Goal: Information Seeking & Learning: Learn about a topic

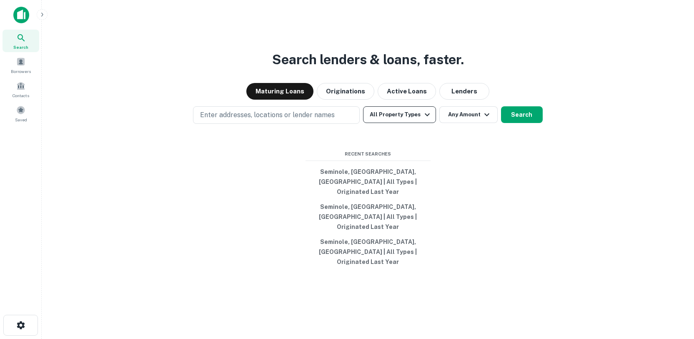
click at [425, 116] on icon "button" at bounding box center [427, 114] width 5 height 3
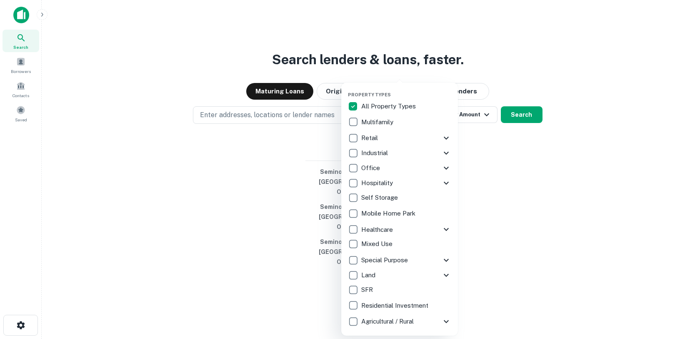
click at [383, 124] on p "Multifamily" at bounding box center [378, 122] width 34 height 10
click at [446, 229] on icon at bounding box center [446, 229] width 10 height 10
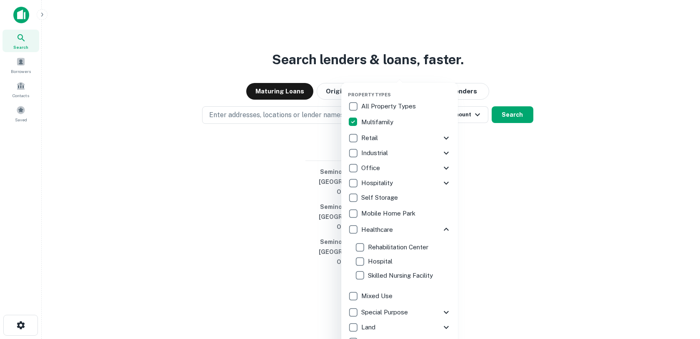
click at [444, 230] on icon at bounding box center [446, 229] width 5 height 3
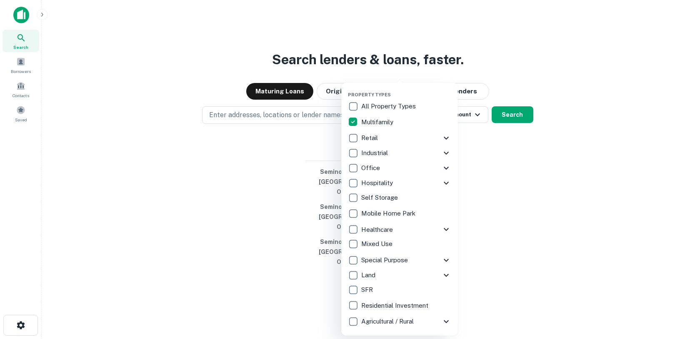
click at [446, 183] on icon at bounding box center [446, 183] width 5 height 3
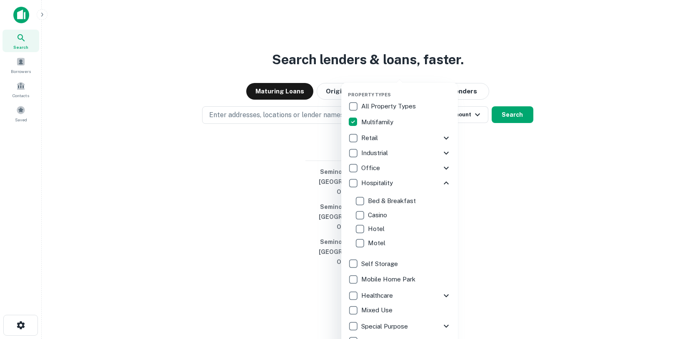
click at [441, 184] on icon at bounding box center [446, 183] width 10 height 10
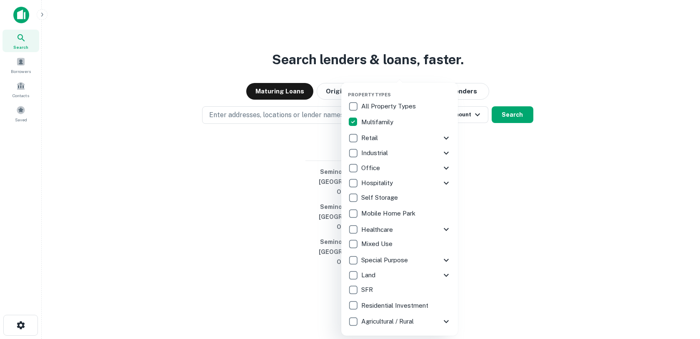
click at [243, 154] on div at bounding box center [350, 169] width 700 height 339
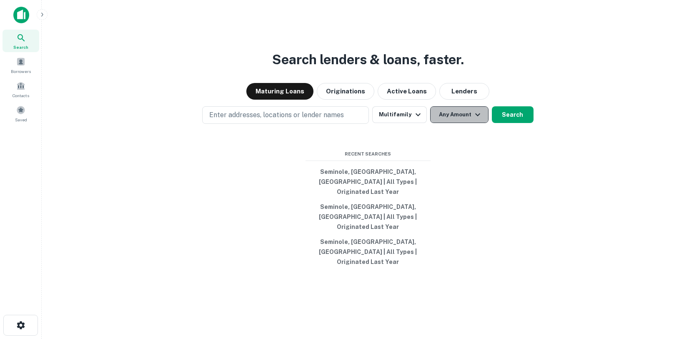
click at [461, 123] on button "Any Amount" at bounding box center [459, 114] width 58 height 17
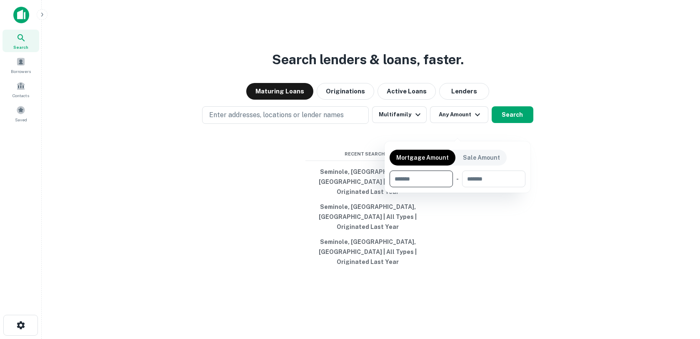
click at [413, 182] on input "number" at bounding box center [419, 178] width 58 height 17
click at [403, 176] on input "number" at bounding box center [419, 178] width 58 height 17
click at [427, 179] on input "number" at bounding box center [419, 178] width 58 height 17
click at [425, 180] on input "number" at bounding box center [419, 178] width 58 height 17
type input "********"
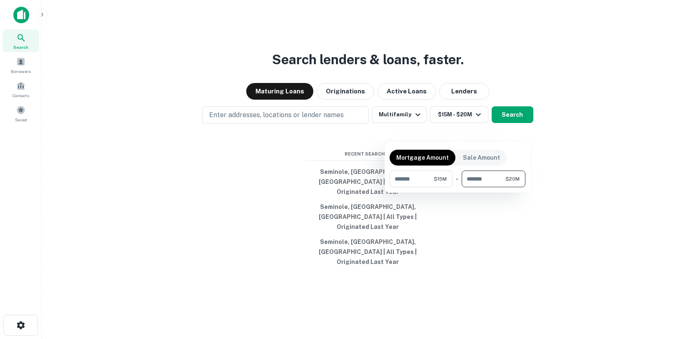
type input "********"
click at [230, 172] on div at bounding box center [350, 169] width 700 height 339
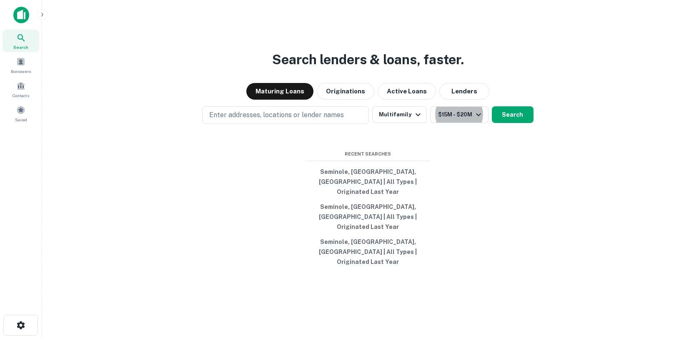
click at [568, 172] on div "Search lenders & loans, faster. Maturing Loans Originations Active Loans Lender…" at bounding box center [367, 189] width 639 height 339
drag, startPoint x: 399, startPoint y: 283, endPoint x: 337, endPoint y: 164, distance: 134.0
click at [337, 164] on div "Search lenders & loans, faster. Maturing Loans Originations Active Loans Lender…" at bounding box center [367, 189] width 639 height 339
drag, startPoint x: 338, startPoint y: 164, endPoint x: 288, endPoint y: 183, distance: 53.2
click at [288, 183] on div "Search lenders & loans, faster. Maturing Loans Originations Active Loans Lender…" at bounding box center [367, 189] width 639 height 339
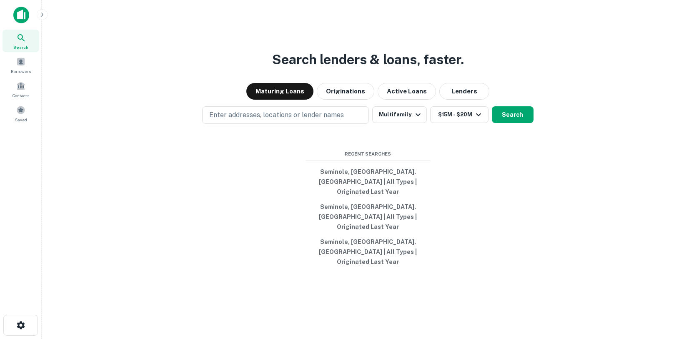
click at [276, 163] on div "Search lenders & loans, faster. Maturing Loans Originations Active Loans Lender…" at bounding box center [367, 189] width 639 height 339
drag, startPoint x: 318, startPoint y: 148, endPoint x: 350, endPoint y: 150, distance: 31.8
click at [344, 150] on div "Search lenders & loans, faster. Maturing Loans Originations Active Loans Lender…" at bounding box center [367, 189] width 639 height 339
click at [368, 150] on div "Search lenders & loans, faster. Maturing Loans Originations Active Loans Lender…" at bounding box center [367, 189] width 639 height 339
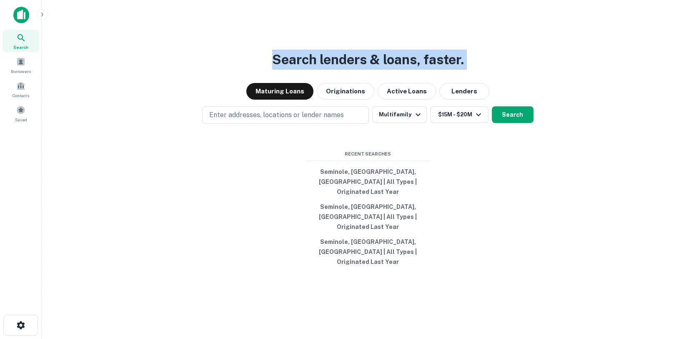
drag, startPoint x: 263, startPoint y: 70, endPoint x: 572, endPoint y: 153, distance: 320.1
click at [572, 153] on div "Search lenders & loans, faster. Maturing Loans Originations Active Loans Lender…" at bounding box center [367, 189] width 639 height 339
click at [566, 140] on div "Search lenders & loans, faster. Maturing Loans Originations Active Loans Lender…" at bounding box center [367, 189] width 639 height 339
drag, startPoint x: 566, startPoint y: 140, endPoint x: 265, endPoint y: 50, distance: 313.5
click at [265, 50] on div "Search lenders & loans, faster. Maturing Loans Originations Active Loans Lender…" at bounding box center [367, 189] width 639 height 339
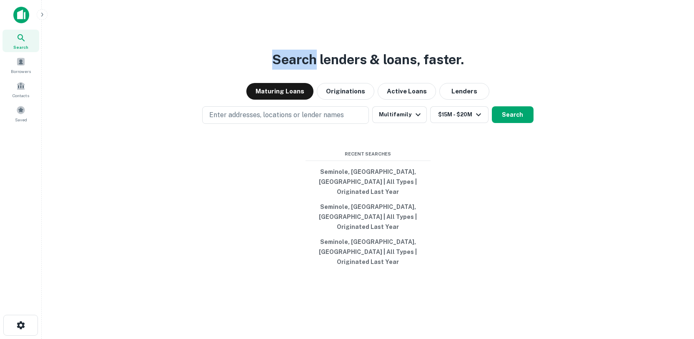
click at [265, 53] on div "Search lenders & loans, faster. Maturing Loans Originations Active Loans Lender…" at bounding box center [367, 189] width 639 height 339
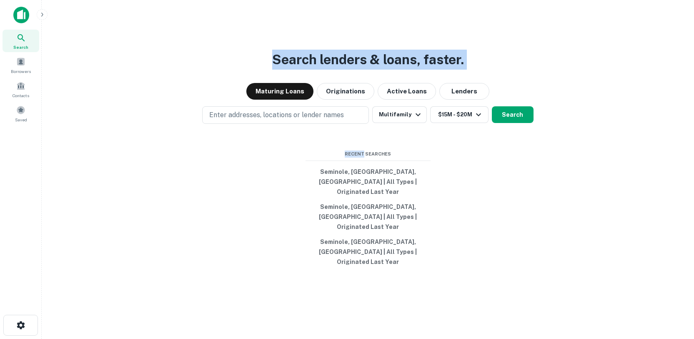
drag, startPoint x: 283, startPoint y: 58, endPoint x: 558, endPoint y: 130, distance: 284.9
click at [558, 130] on div "Search lenders & loans, faster. Maturing Loans Originations Active Loans Lender…" at bounding box center [367, 189] width 639 height 339
click at [565, 124] on div "Enter addresses, locations or lender names Multifamily $15M - $20M Search" at bounding box center [367, 115] width 639 height 18
drag, startPoint x: 528, startPoint y: 125, endPoint x: 269, endPoint y: 60, distance: 267.1
click at [269, 60] on div "Search lenders & loans, faster. Maturing Loans Originations Active Loans Lender…" at bounding box center [367, 189] width 639 height 339
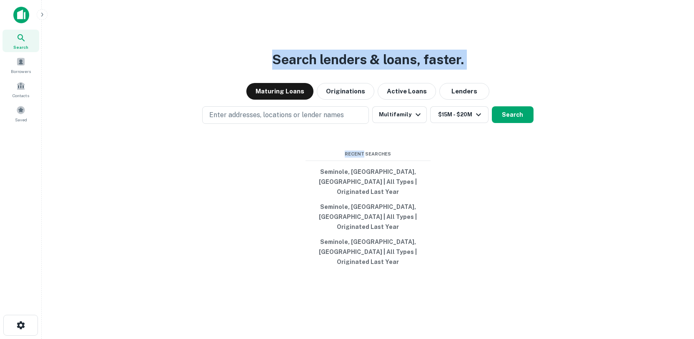
click at [269, 60] on div "Search lenders & loans, faster. Maturing Loans Originations Active Loans Lender…" at bounding box center [367, 189] width 639 height 339
drag, startPoint x: 357, startPoint y: 85, endPoint x: 591, endPoint y: 128, distance: 238.1
click at [554, 126] on div "Search lenders & loans, faster. Maturing Loans Originations Active Loans Lender…" at bounding box center [367, 189] width 639 height 339
drag, startPoint x: 591, startPoint y: 128, endPoint x: 580, endPoint y: 138, distance: 14.7
click at [591, 124] on div "Enter addresses, locations or lender names Multifamily $15M - $20M Search" at bounding box center [367, 115] width 639 height 18
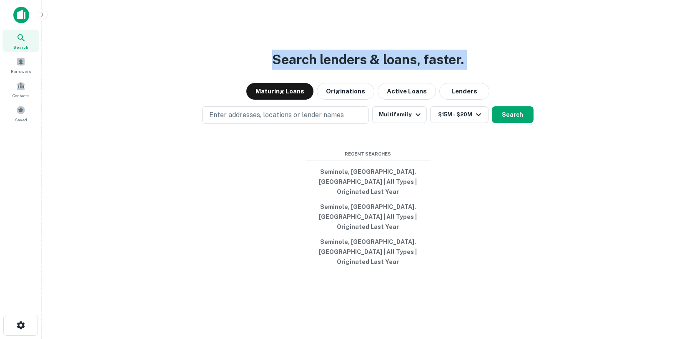
drag, startPoint x: 580, startPoint y: 138, endPoint x: 238, endPoint y: 53, distance: 353.0
click at [238, 53] on div "Search lenders & loans, faster. Maturing Loans Originations Active Loans Lender…" at bounding box center [367, 189] width 639 height 339
click at [290, 58] on div "Search lenders & loans, faster. Maturing Loans Originations Active Loans Lender…" at bounding box center [367, 189] width 639 height 339
drag, startPoint x: 233, startPoint y: 53, endPoint x: 594, endPoint y: 148, distance: 373.2
click at [594, 148] on div "Search lenders & loans, faster. Maturing Loans Originations Active Loans Lender…" at bounding box center [367, 189] width 639 height 339
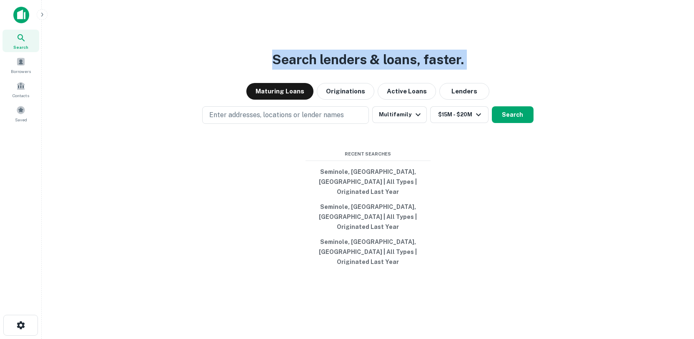
click at [599, 124] on div "Enter addresses, locations or lender names Multifamily $15M - $20M Search" at bounding box center [367, 115] width 639 height 18
drag, startPoint x: 556, startPoint y: 128, endPoint x: 306, endPoint y: 67, distance: 256.9
click at [306, 67] on div "Search lenders & loans, faster. Maturing Loans Originations Active Loans Lender…" at bounding box center [367, 189] width 639 height 339
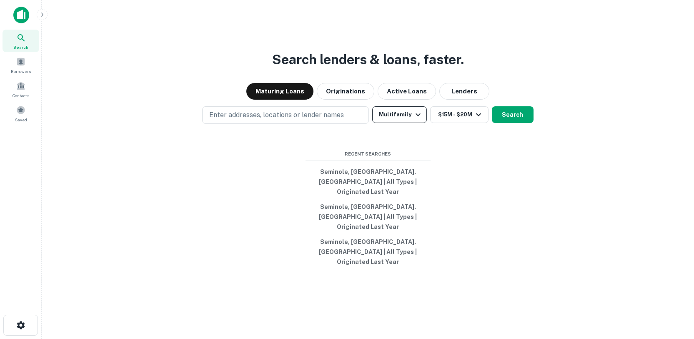
drag, startPoint x: 284, startPoint y: 62, endPoint x: 401, endPoint y: 136, distance: 138.0
click at [288, 62] on div "Search lenders & loans, faster. Maturing Loans Originations Active Loans Lender…" at bounding box center [367, 189] width 639 height 339
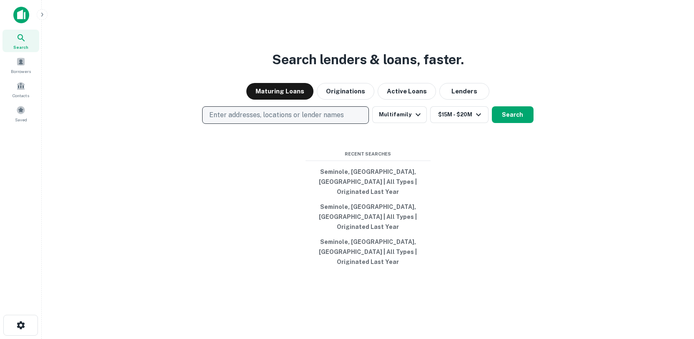
click at [306, 120] on p "Enter addresses, locations or lender names" at bounding box center [276, 115] width 135 height 10
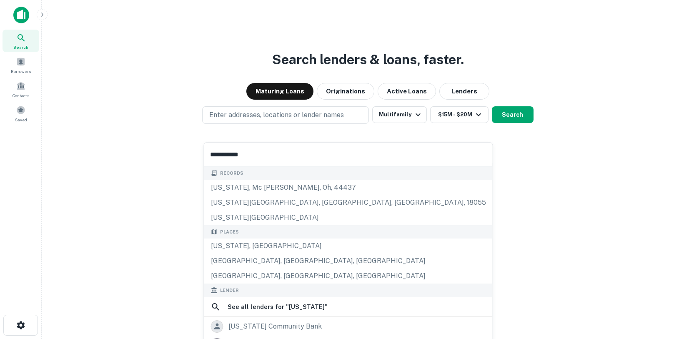
type input "**********"
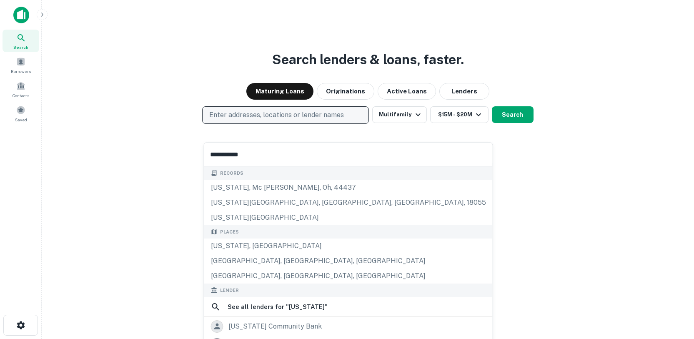
click at [272, 120] on p "Enter addresses, locations or lender names" at bounding box center [276, 115] width 135 height 10
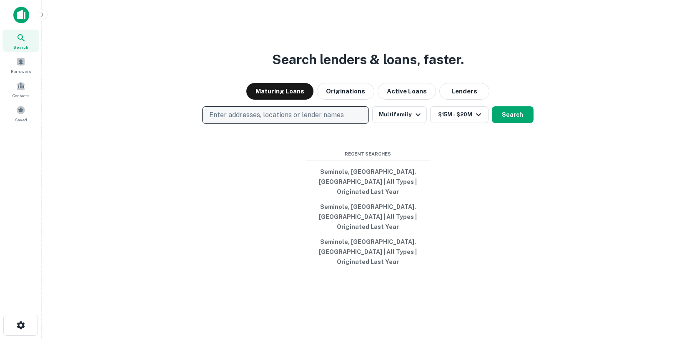
click at [232, 120] on p "Enter addresses, locations or lender names" at bounding box center [276, 115] width 135 height 10
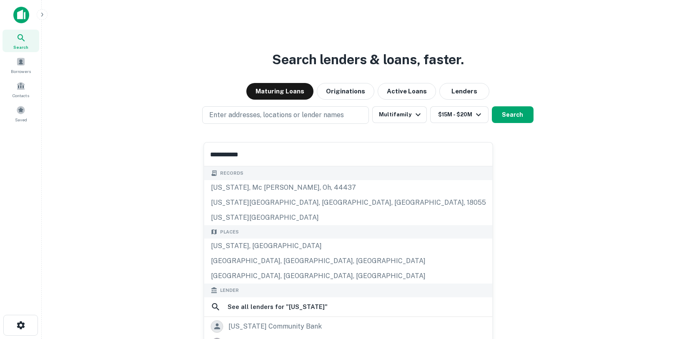
click at [246, 154] on input "**********" at bounding box center [348, 154] width 288 height 23
type input "**********"
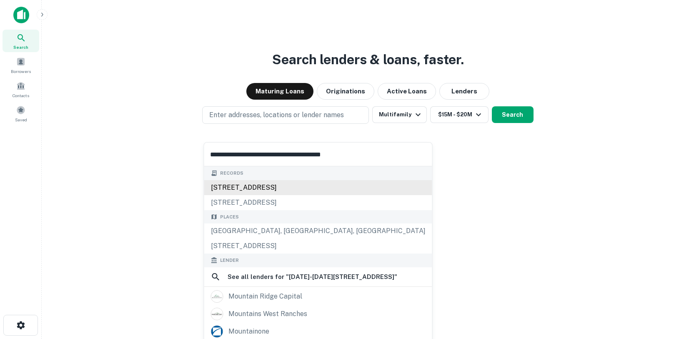
click at [253, 186] on div "[STREET_ADDRESS]" at bounding box center [318, 187] width 228 height 15
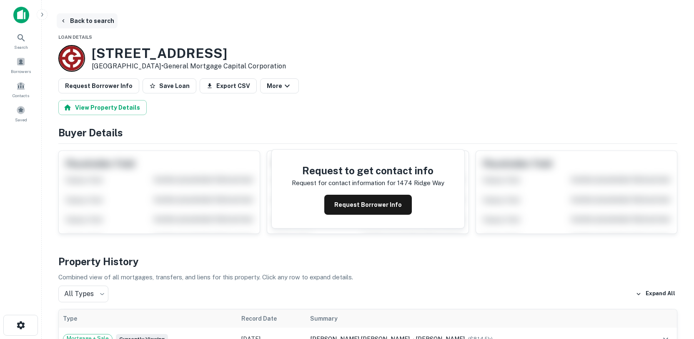
click at [62, 19] on icon "button" at bounding box center [63, 21] width 7 height 7
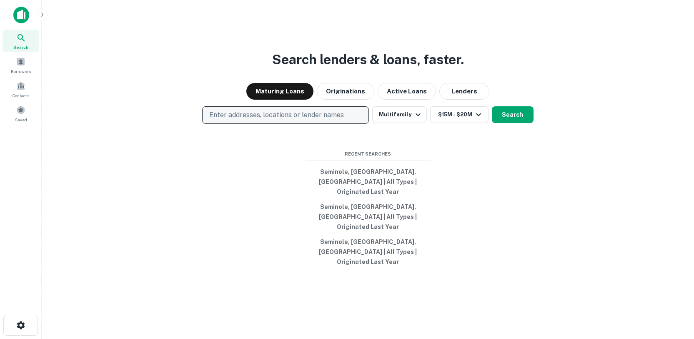
click at [260, 124] on button "Enter addresses, locations or lender names" at bounding box center [285, 115] width 167 height 18
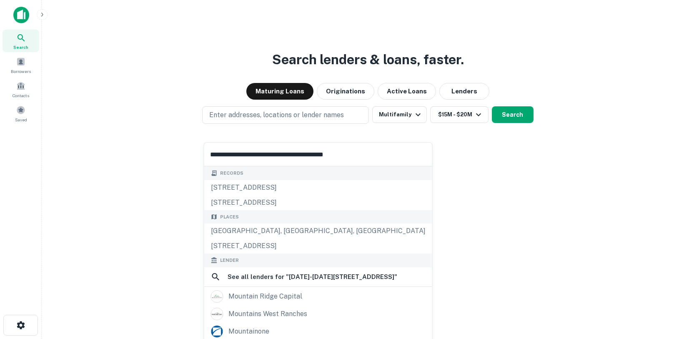
click at [358, 154] on input "**********" at bounding box center [318, 154] width 228 height 23
type input "**********"
click at [331, 232] on div "Places [GEOGRAPHIC_DATA], [GEOGRAPHIC_DATA], [GEOGRAPHIC_DATA] [STREET_ADDRESS]" at bounding box center [318, 232] width 228 height 44
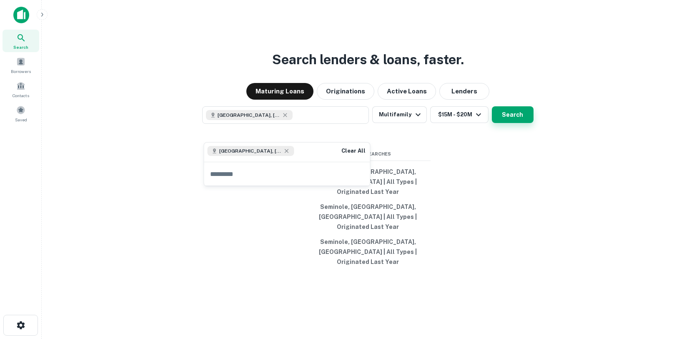
click at [530, 123] on button "Search" at bounding box center [513, 114] width 42 height 17
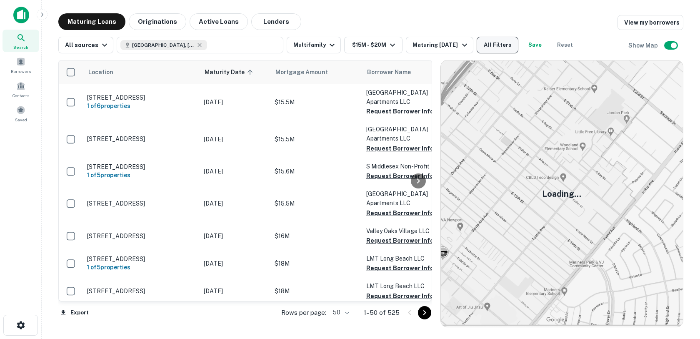
click at [489, 52] on button "All Filters" at bounding box center [498, 45] width 42 height 17
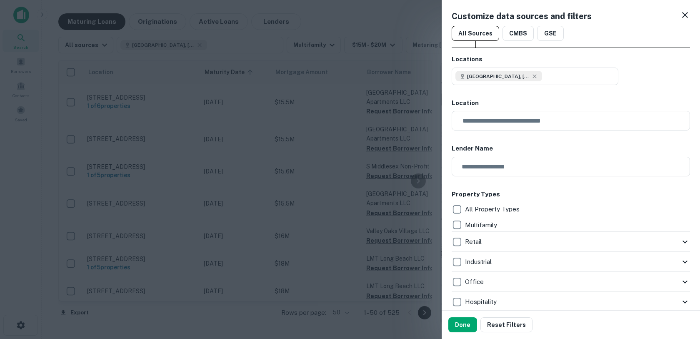
drag, startPoint x: 489, startPoint y: 195, endPoint x: 515, endPoint y: 191, distance: 26.5
click at [512, 191] on h6 "Property Types" at bounding box center [571, 195] width 238 height 10
click at [517, 193] on h6 "Property Types" at bounding box center [571, 195] width 238 height 10
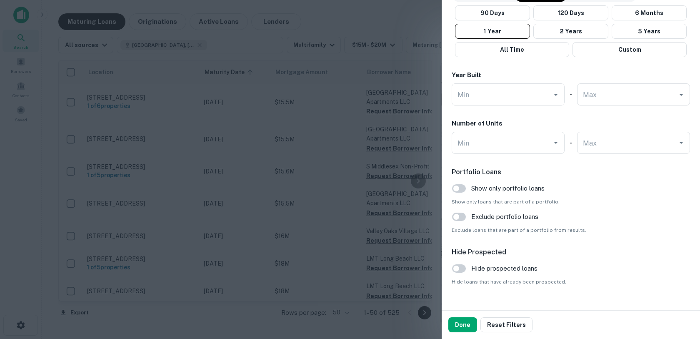
scroll to position [748, 0]
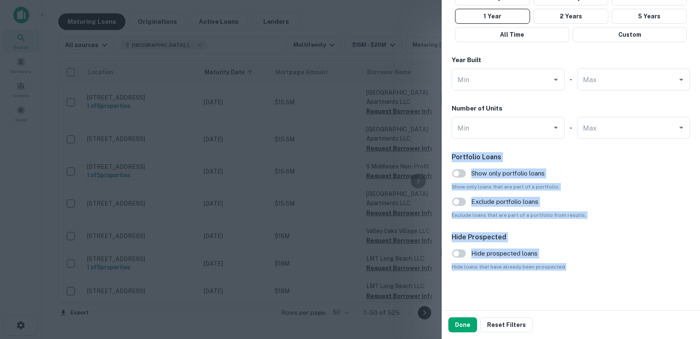
drag, startPoint x: 589, startPoint y: 271, endPoint x: 458, endPoint y: 151, distance: 177.2
click at [458, 151] on div "Customize data sources and filters All Sources CMBS GSE Locations [GEOGRAPHIC_D…" at bounding box center [571, 155] width 258 height 310
drag, startPoint x: 453, startPoint y: 151, endPoint x: 583, endPoint y: 275, distance: 179.5
click at [583, 275] on div "Customize data sources and filters All Sources CMBS GSE Locations [GEOGRAPHIC_D…" at bounding box center [571, 155] width 258 height 310
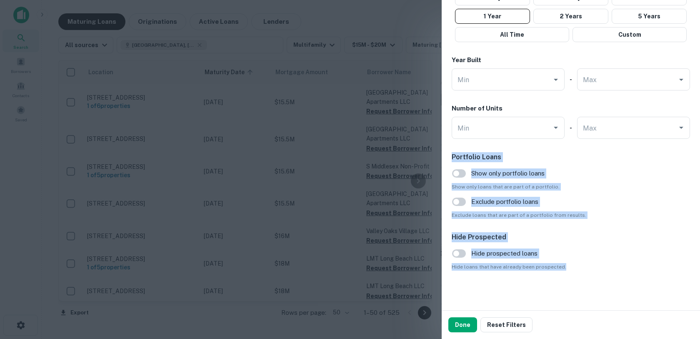
click at [583, 268] on span "Hide loans that have already been prospected." at bounding box center [571, 267] width 238 height 8
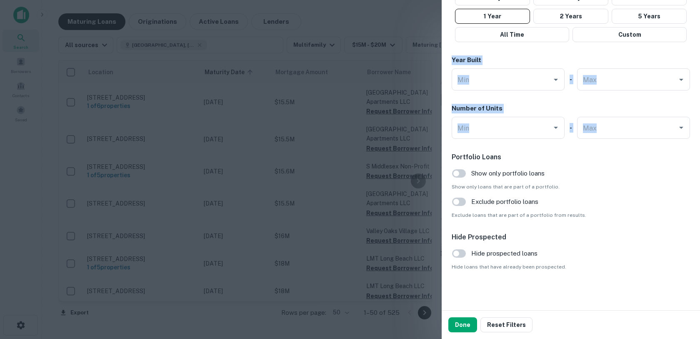
drag, startPoint x: 583, startPoint y: 268, endPoint x: 453, endPoint y: 151, distance: 174.4
click at [459, 323] on button "Done" at bounding box center [462, 324] width 29 height 15
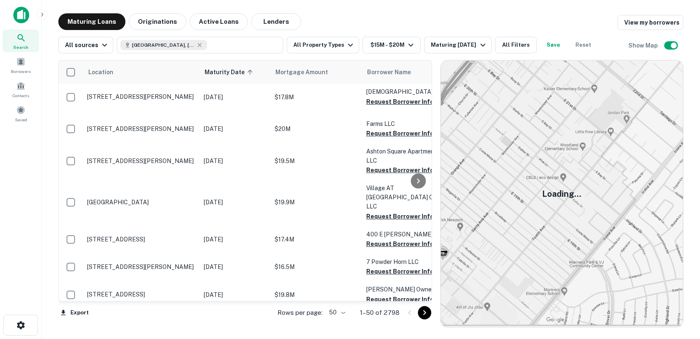
scroll to position [1256, 0]
